Goal: Navigation & Orientation: Find specific page/section

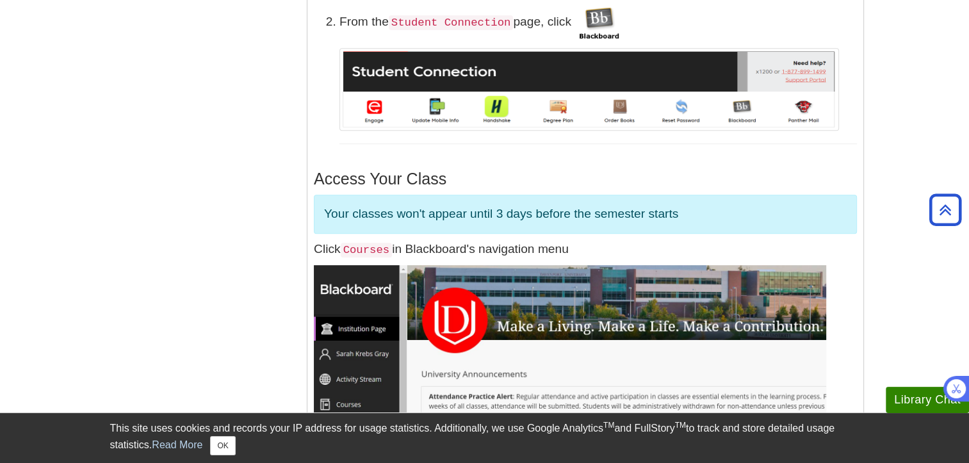
scroll to position [512, 0]
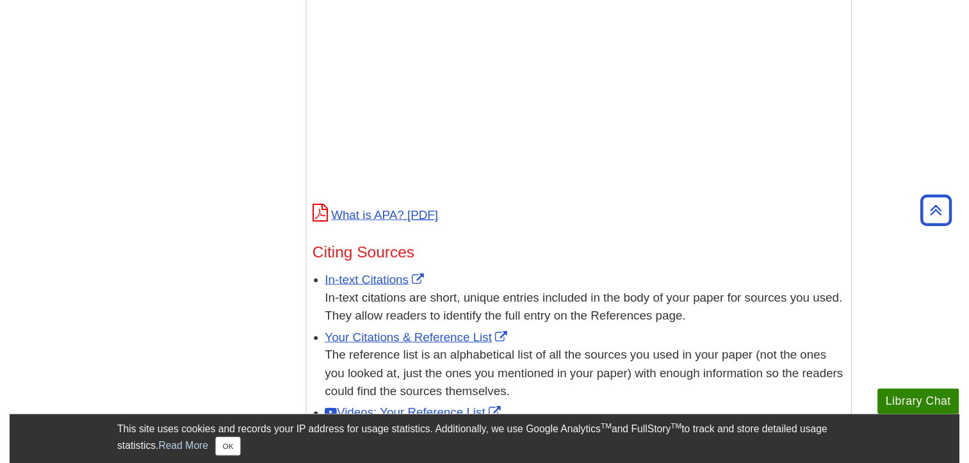
scroll to position [672, 0]
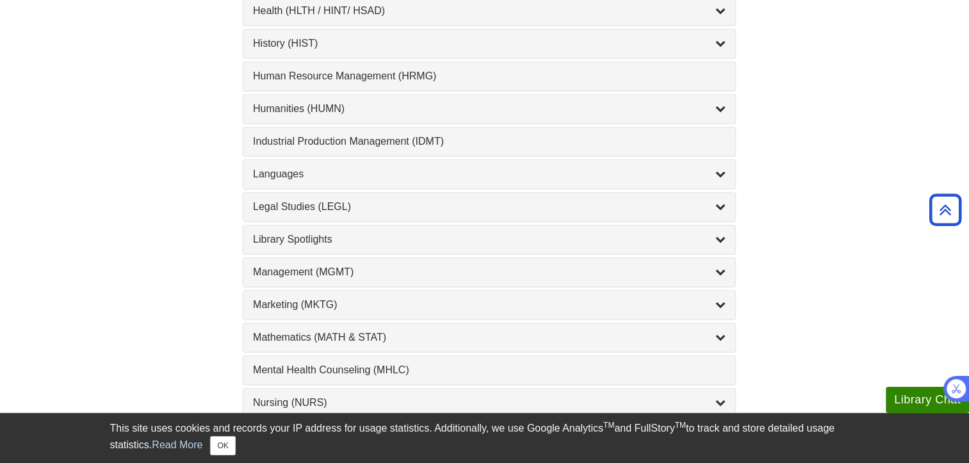
scroll to position [641, 0]
